Goal: Task Accomplishment & Management: Manage account settings

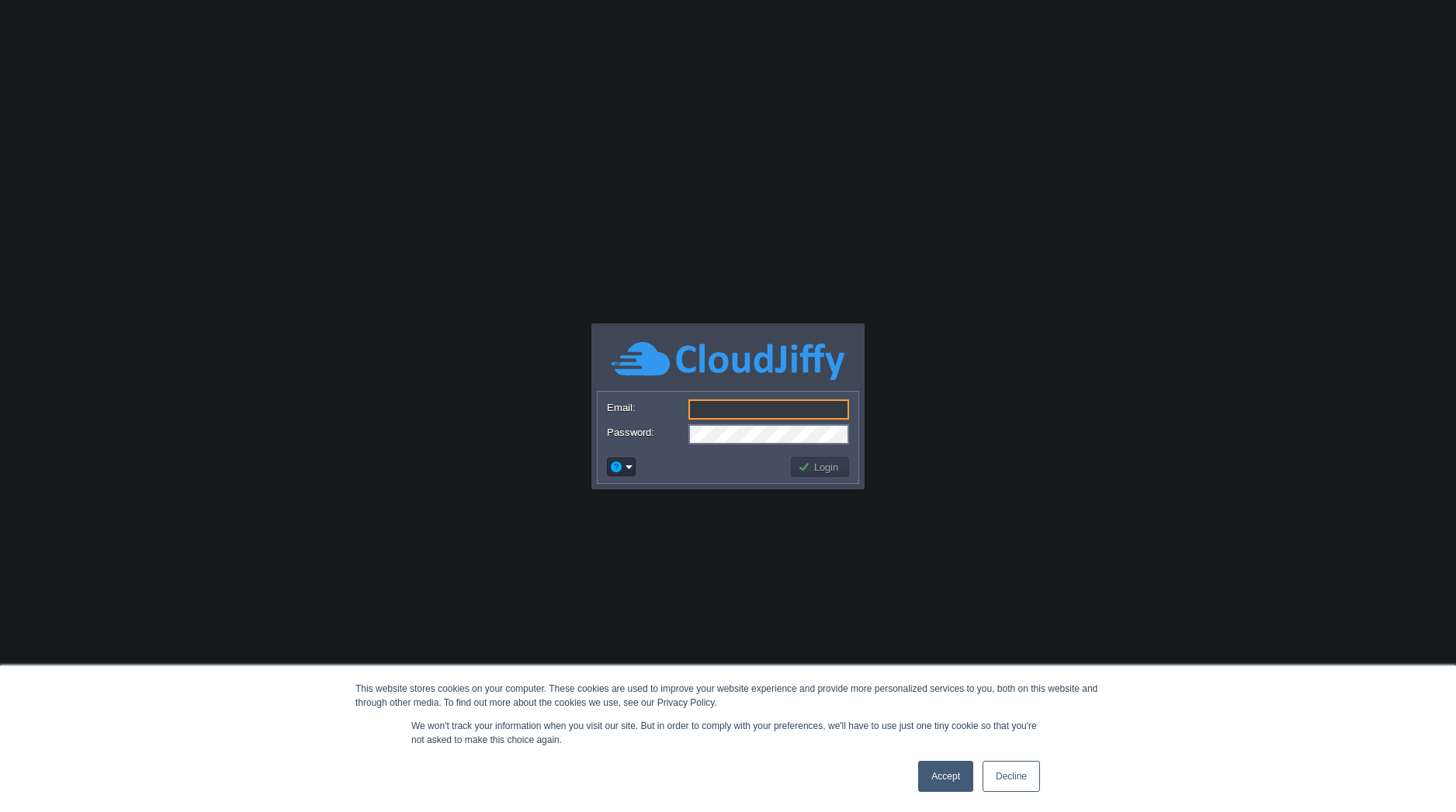
click at [706, 409] on input "Email:" at bounding box center [769, 409] width 161 height 20
type input "[PERSON_NAME][EMAIL_ADDRESS][PERSON_NAME][DOMAIN_NAME]"
click at [631, 466] on em at bounding box center [621, 467] width 24 height 14
click at [649, 492] on span "Reset Password" at bounding box center [667, 487] width 73 height 11
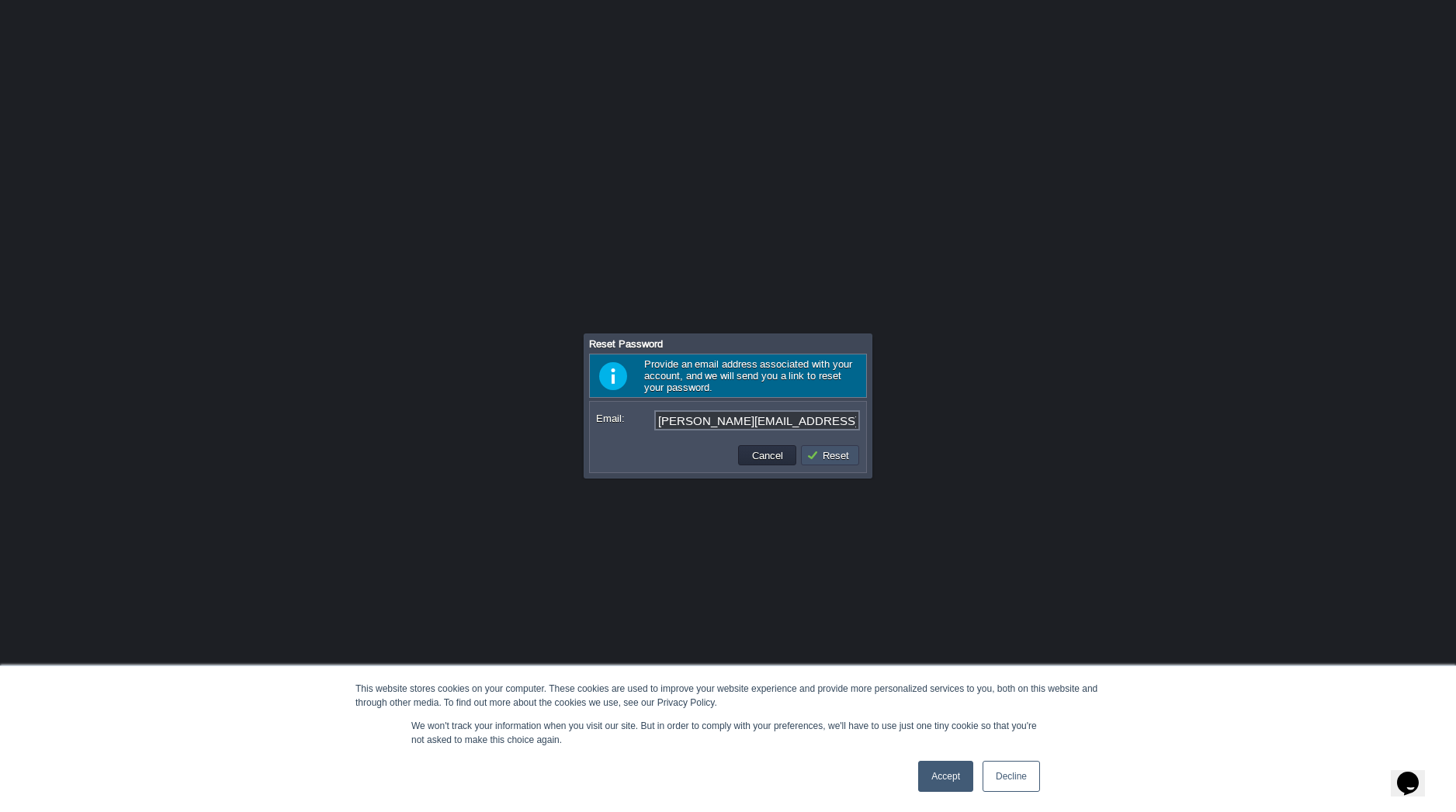
click at [822, 457] on button "Reset" at bounding box center [830, 455] width 47 height 14
